Goal: Task Accomplishment & Management: Manage account settings

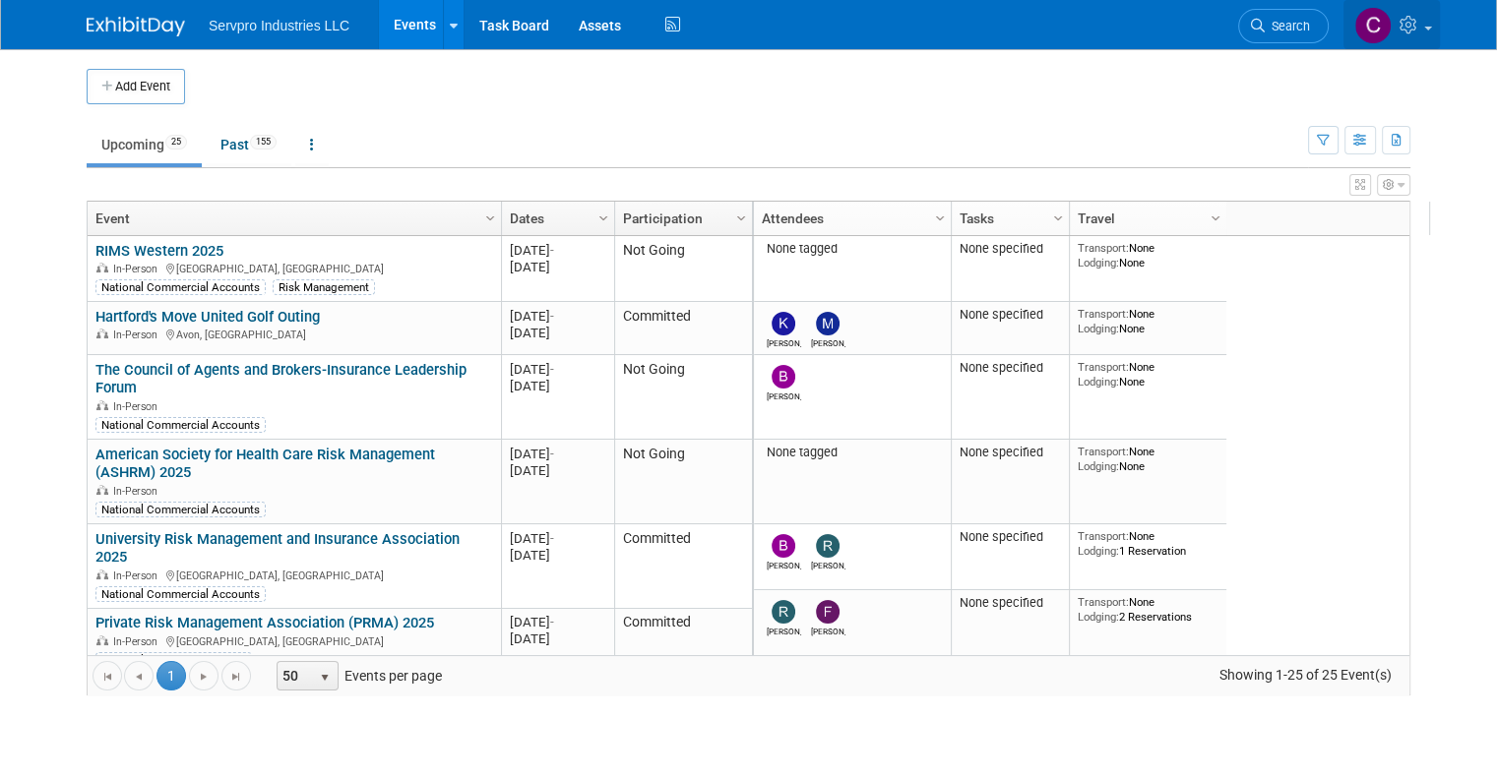
click at [1413, 28] on link at bounding box center [1391, 24] width 96 height 49
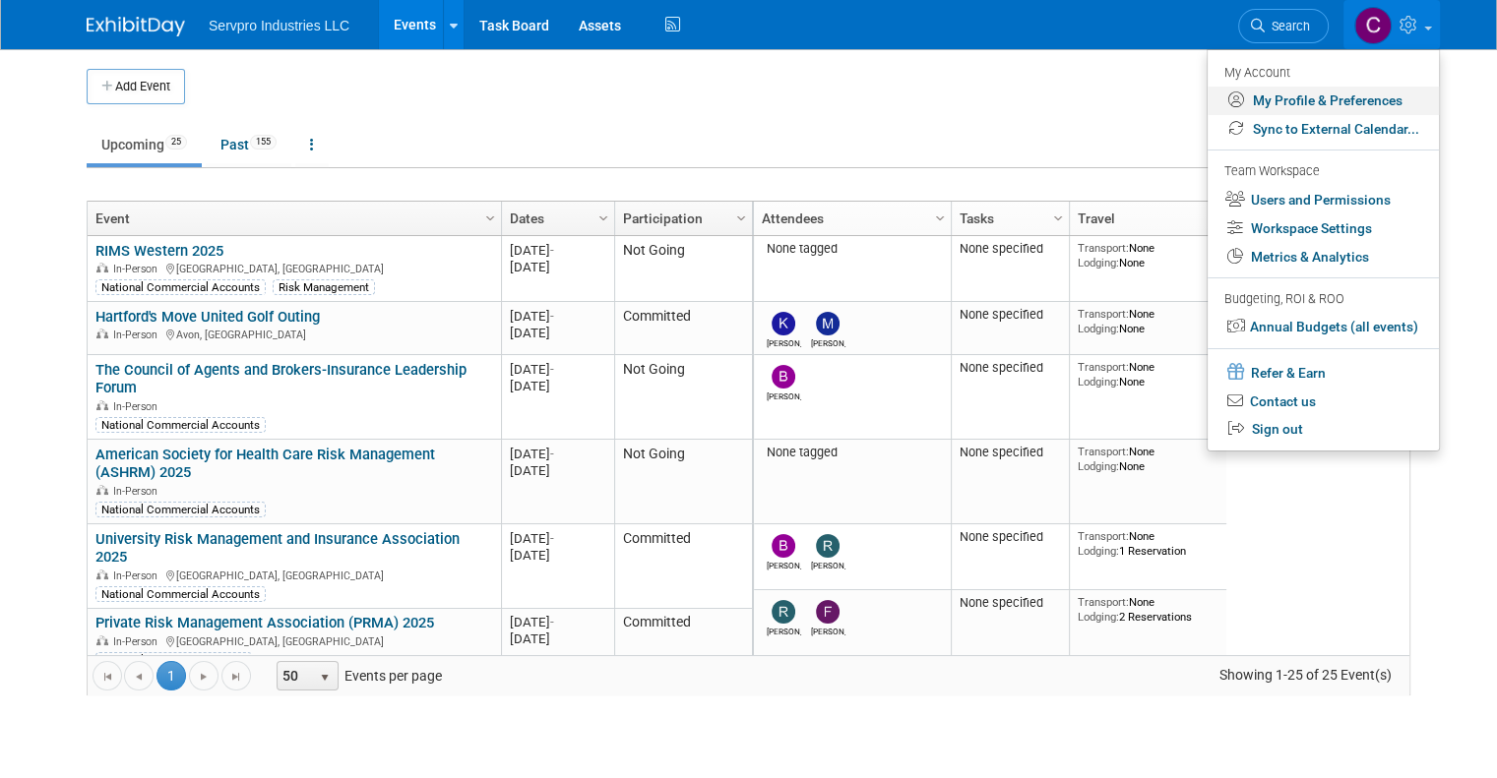
click at [1318, 101] on link "My Profile & Preferences" at bounding box center [1322, 101] width 231 height 29
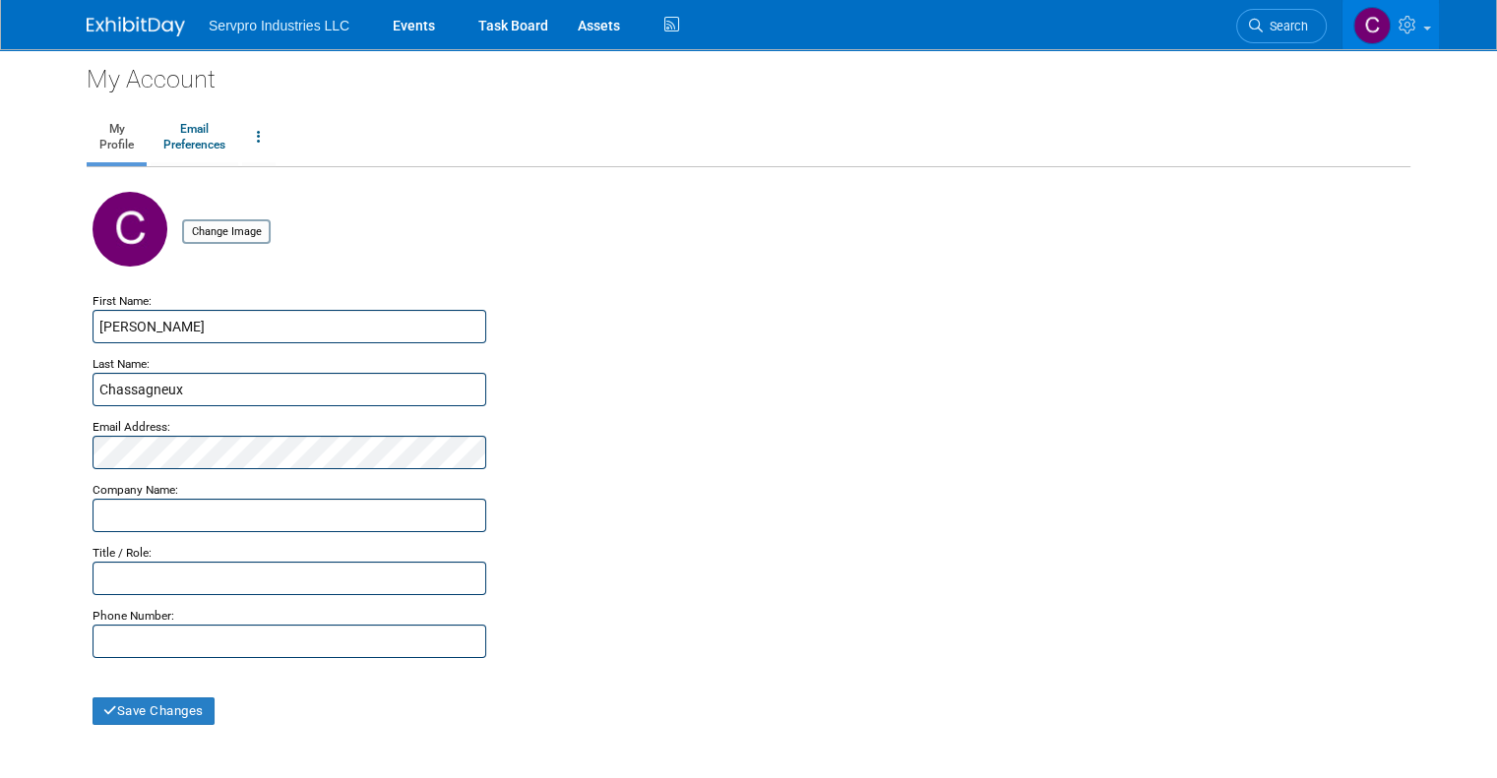
click at [1411, 49] on div "Servpro Industries LLC Events Task Board Assets" at bounding box center [748, 25] width 1497 height 50
drag, startPoint x: 1433, startPoint y: 13, endPoint x: 1496, endPoint y: 174, distance: 173.2
click at [1496, 174] on body "Servpro Industries LLC Events Task Board Assets Activity Feed" at bounding box center [748, 389] width 1497 height 778
click at [1439, 46] on link at bounding box center [1390, 24] width 96 height 49
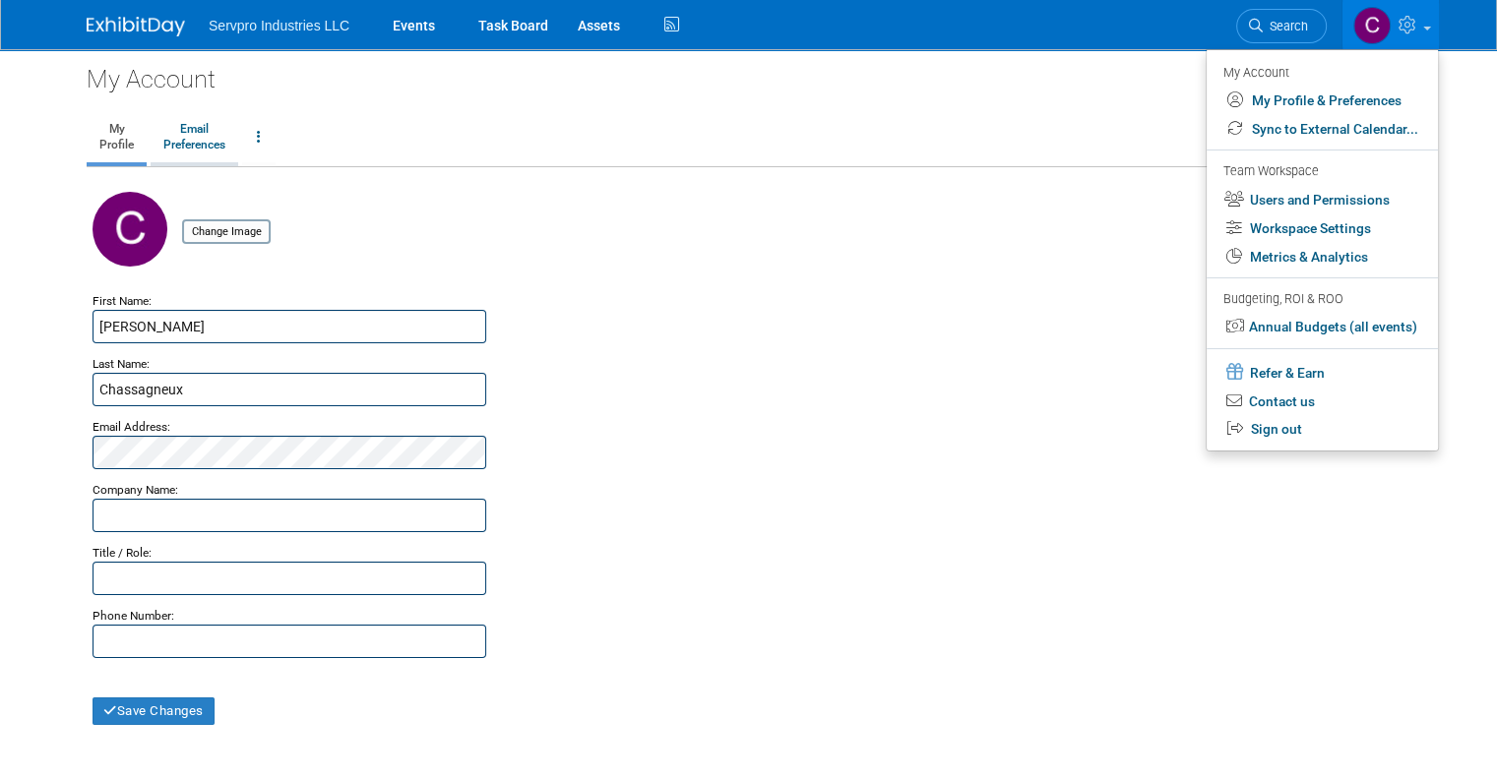
click at [169, 137] on link "Email Preferences" at bounding box center [195, 137] width 88 height 49
